Goal: Task Accomplishment & Management: Use online tool/utility

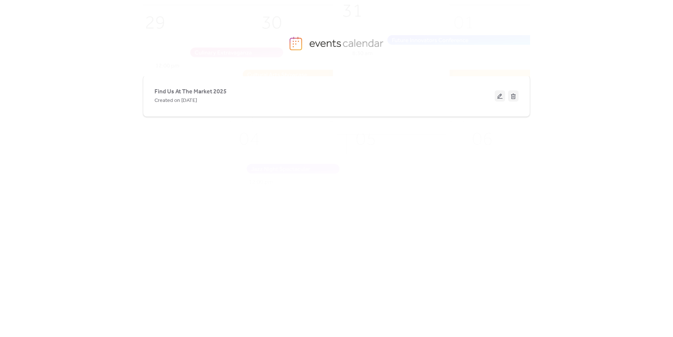
click at [198, 94] on span "Find Us At The Market 2025" at bounding box center [190, 91] width 72 height 9
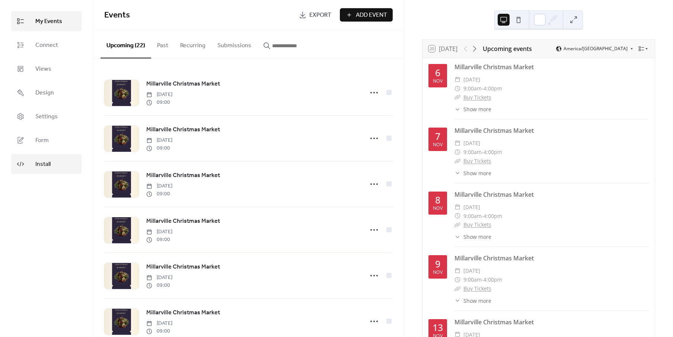
click at [55, 167] on link "Install" at bounding box center [46, 164] width 70 height 20
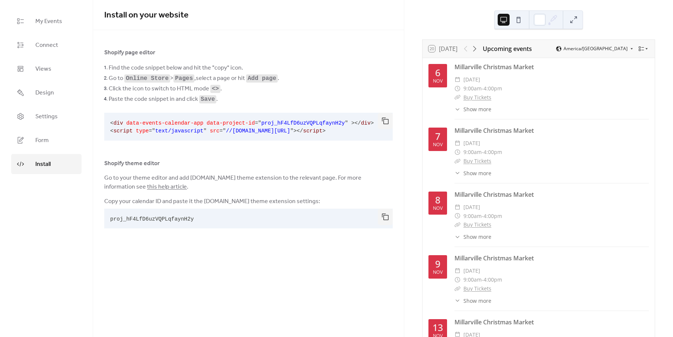
click at [162, 221] on span "proj_hF4LfD6uzVQPLqfaynH2y" at bounding box center [152, 219] width 84 height 6
copy div "proj_hF4LfD6uzVQPLqfaynH2y"
